Goal: Task Accomplishment & Management: Manage account settings

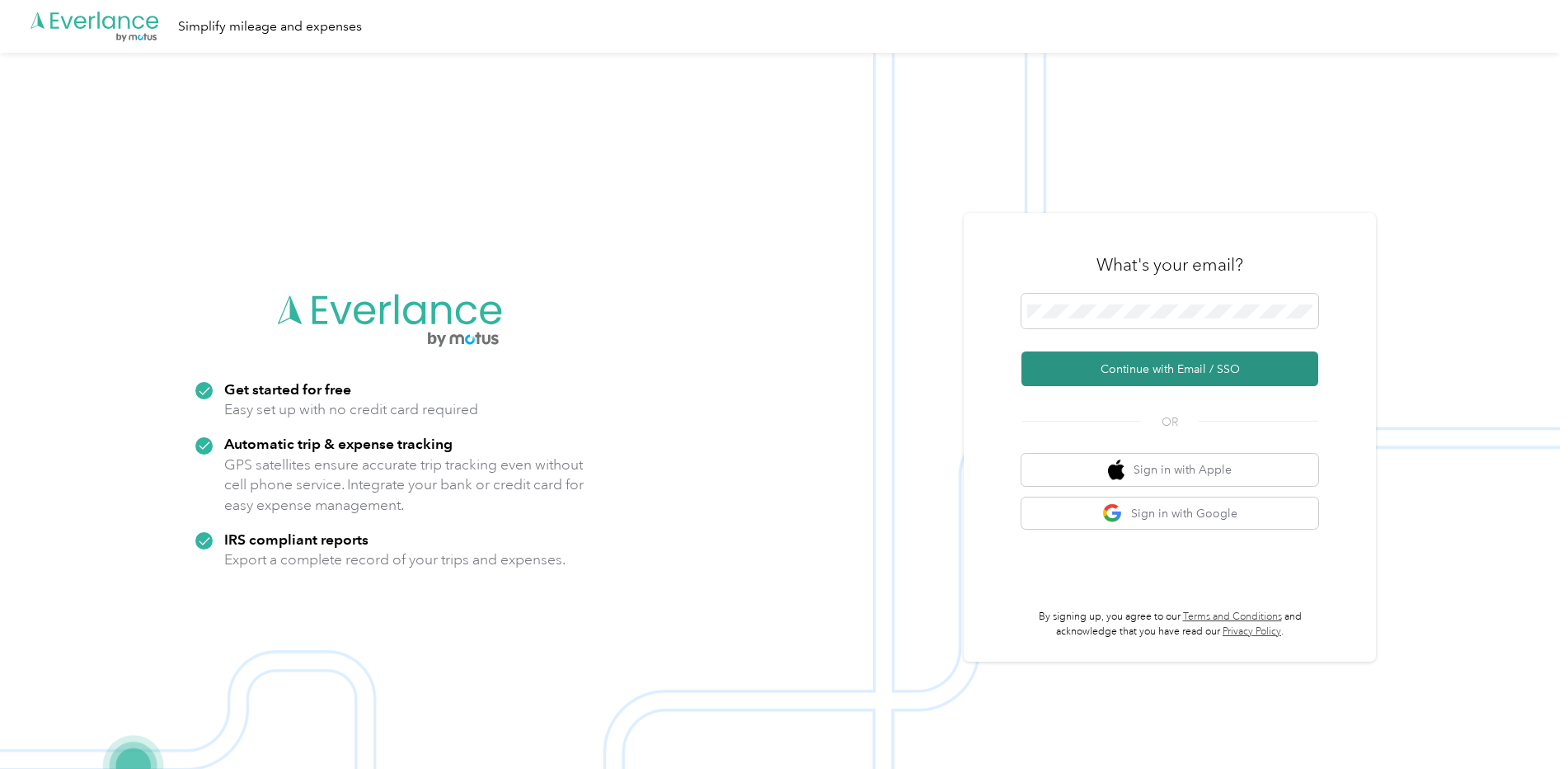
click at [1124, 382] on button "Continue with Email / SSO" at bounding box center [1170, 369] width 297 height 35
